Goal: Register for event/course

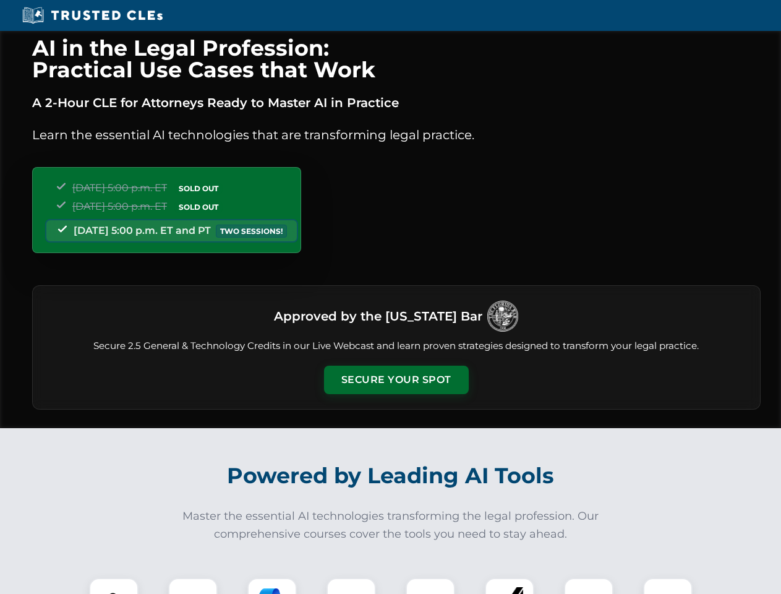
click at [396, 380] on button "Secure Your Spot" at bounding box center [396, 380] width 145 height 28
click at [114, 586] on img at bounding box center [114, 602] width 36 height 36
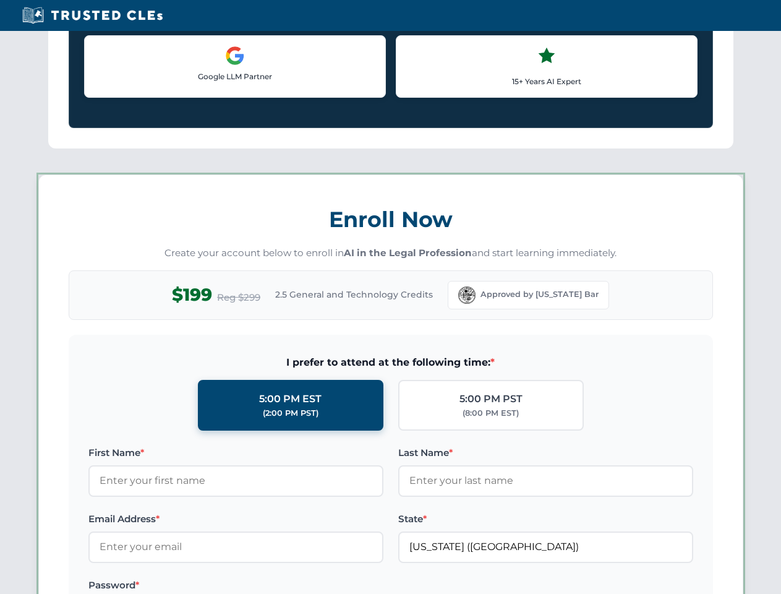
click at [272, 586] on label "Password *" at bounding box center [235, 585] width 295 height 15
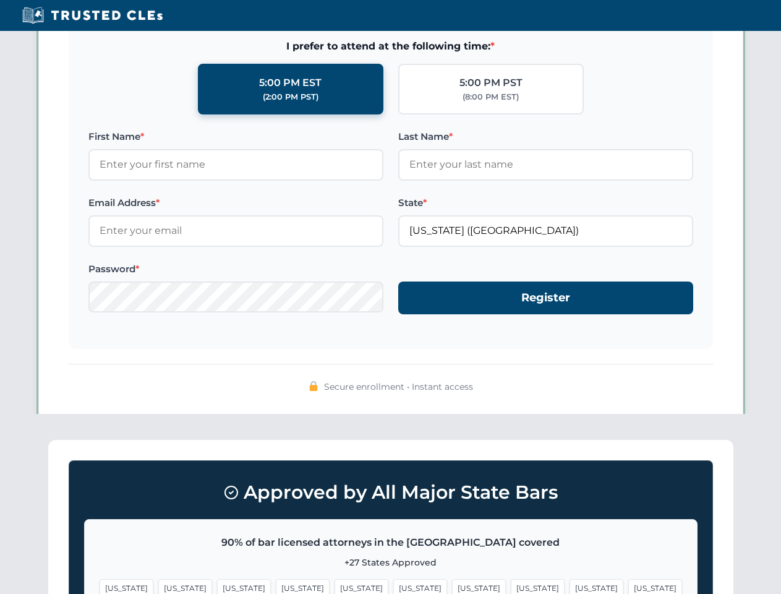
click at [570, 586] on span "[US_STATE]" at bounding box center [597, 588] width 54 height 18
